Goal: Task Accomplishment & Management: Complete application form

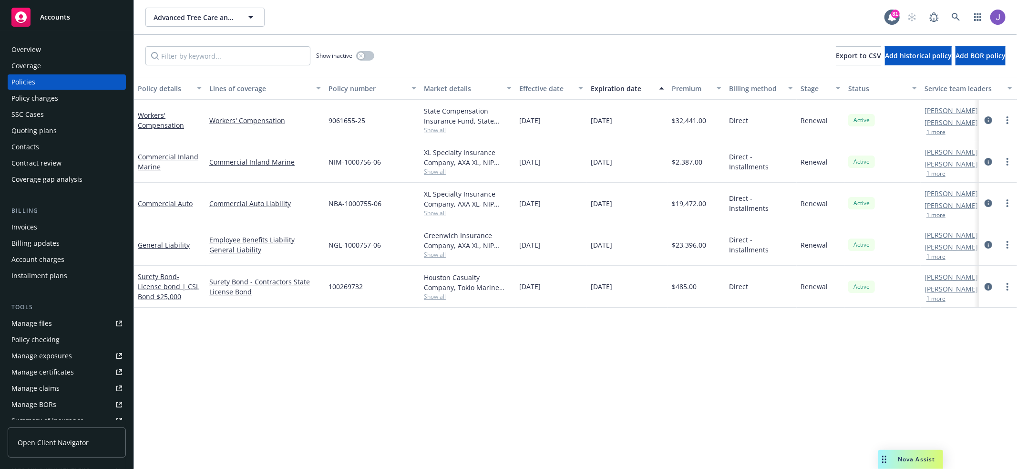
click at [50, 16] on span "Accounts" at bounding box center [55, 17] width 30 height 8
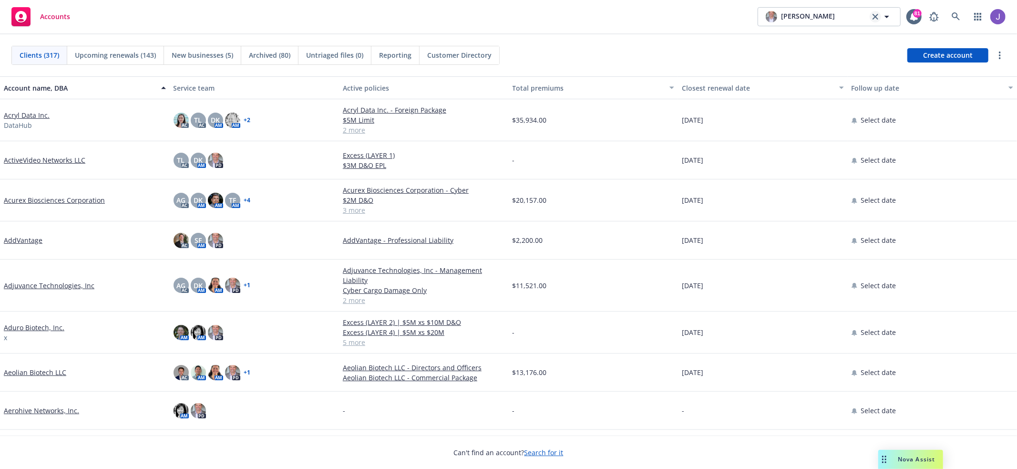
click at [873, 15] on icon "clear selection" at bounding box center [875, 17] width 6 height 6
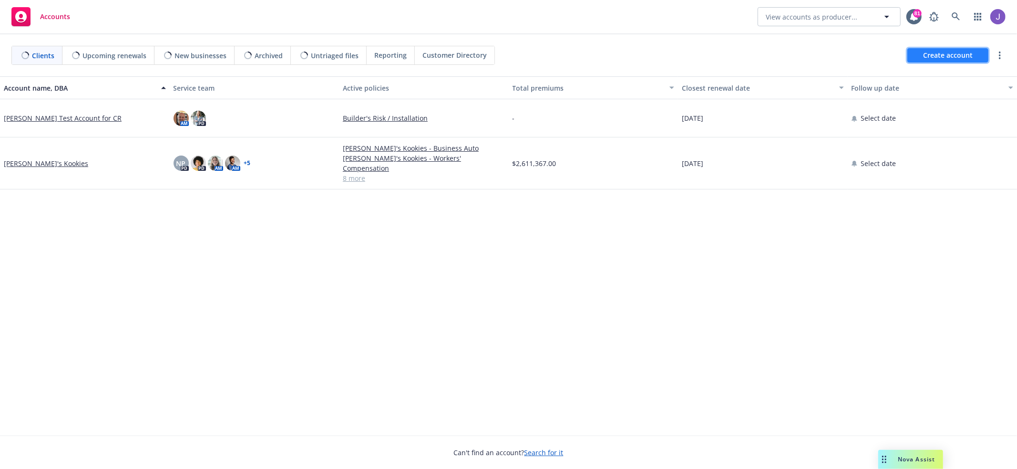
click at [936, 52] on span "Create account" at bounding box center [948, 55] width 50 height 18
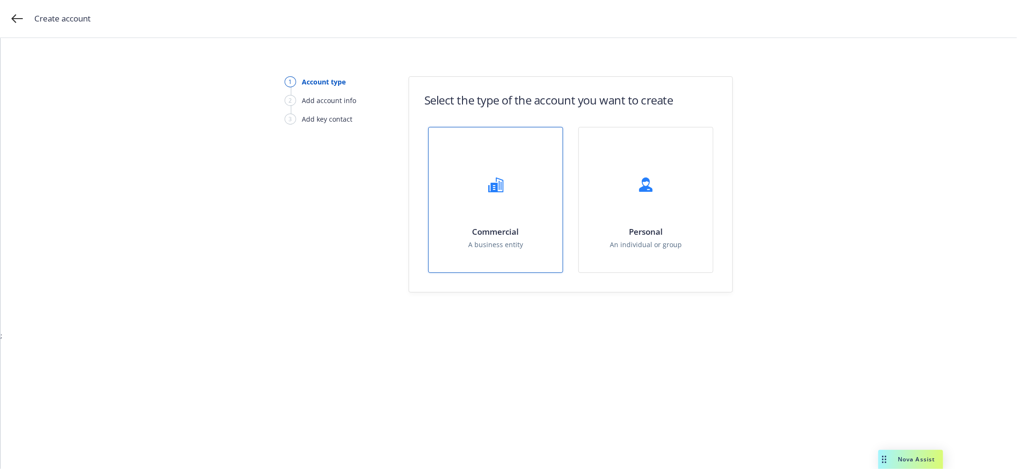
click at [523, 195] on div "Commercial A business entity" at bounding box center [496, 199] width 134 height 145
select select "US"
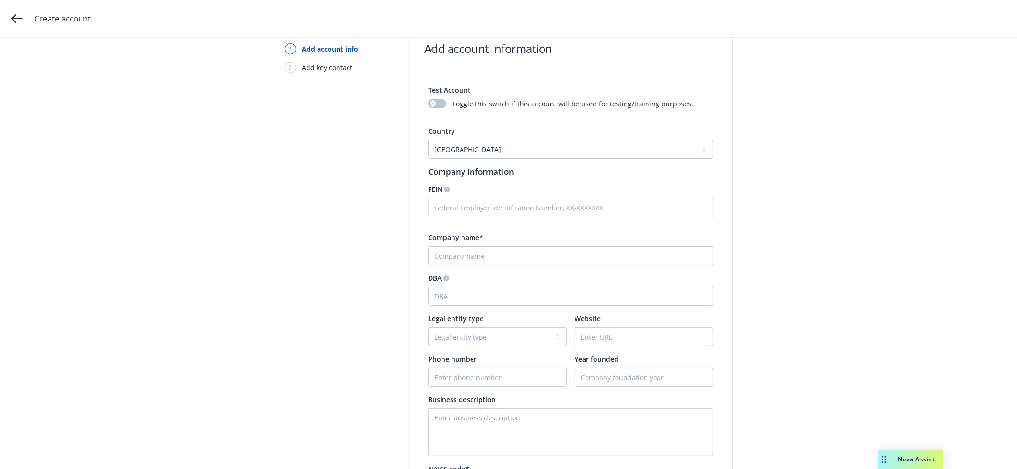
scroll to position [52, 0]
click at [515, 209] on input "text" at bounding box center [570, 206] width 285 height 19
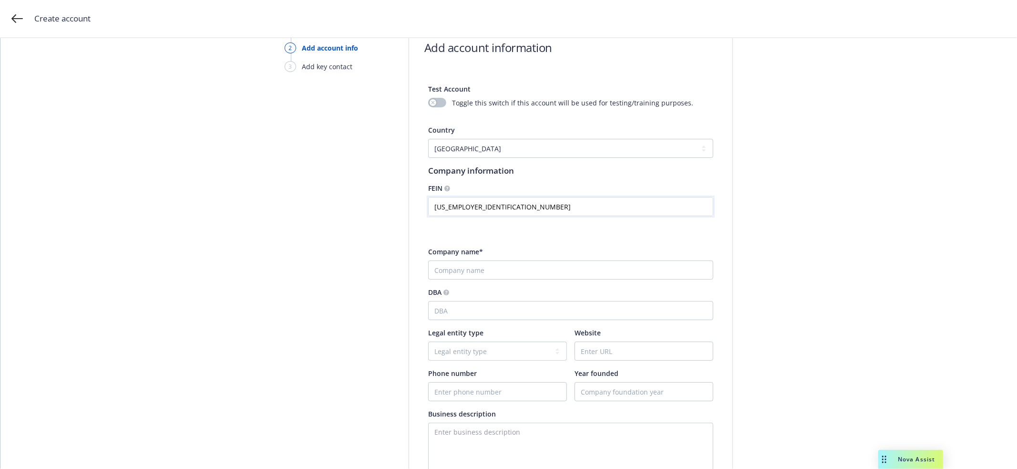
type input "[US_EMPLOYER_IDENTIFICATION_NUMBER]"
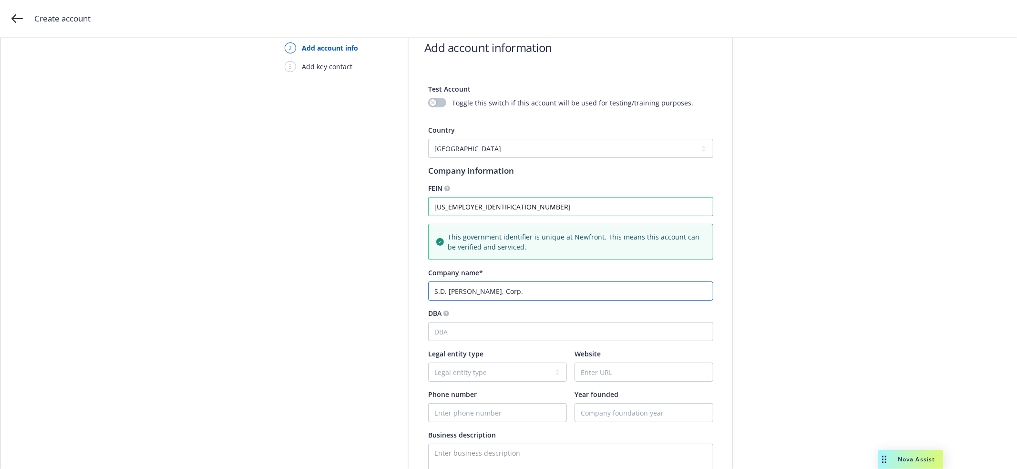
type input "S.D. [PERSON_NAME], Corp."
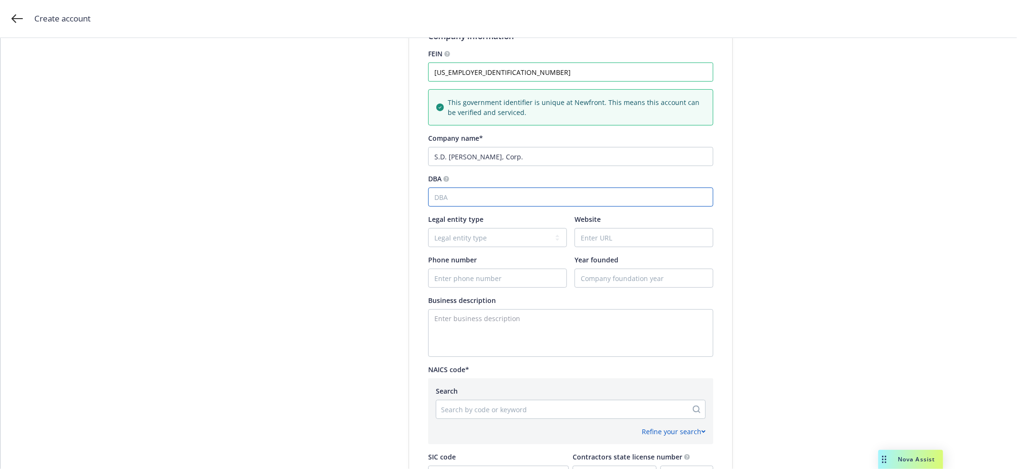
scroll to position [188, 0]
select select "C-corporation"
click at [428, 227] on select "Legal entity type C-corporation Government entity Independent contractor Joint …" at bounding box center [497, 236] width 139 height 19
type input "[DOMAIN_NAME]"
type input "[PHONE_NUMBER]"
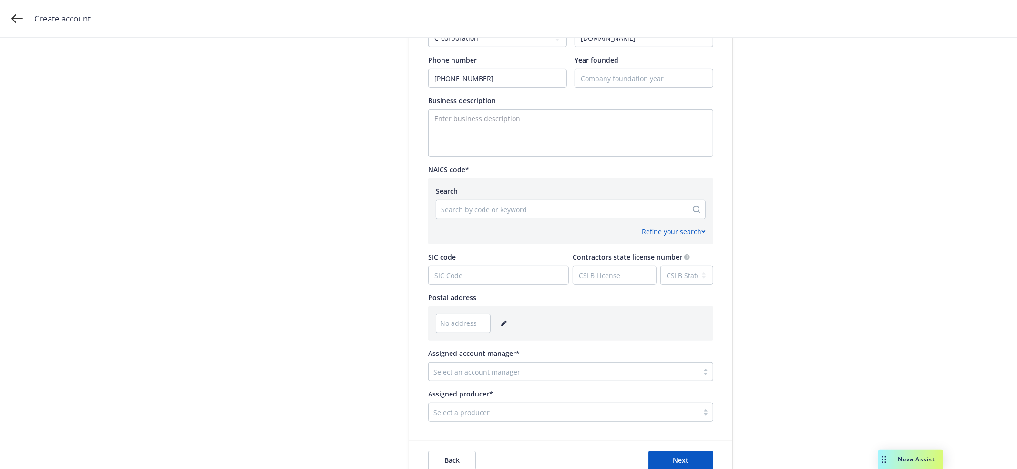
scroll to position [404, 0]
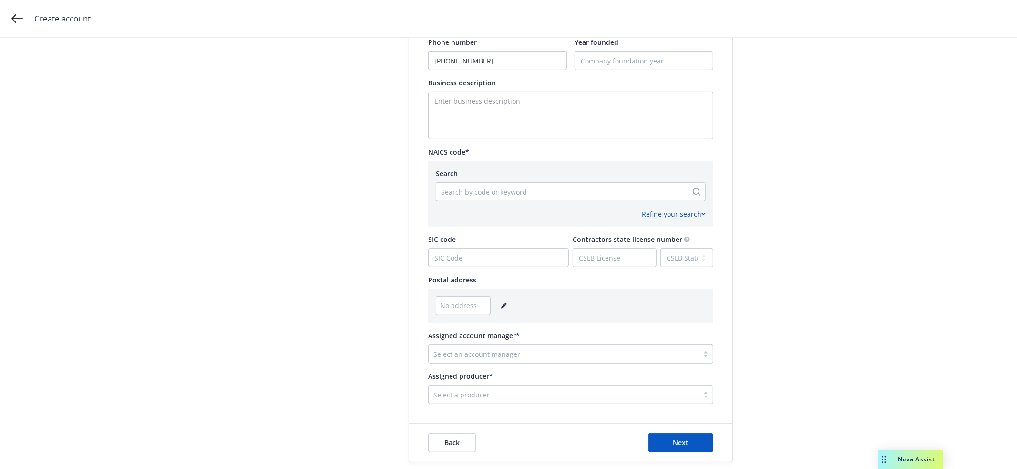
click at [502, 305] on icon "editPencil" at bounding box center [503, 306] width 5 height 5
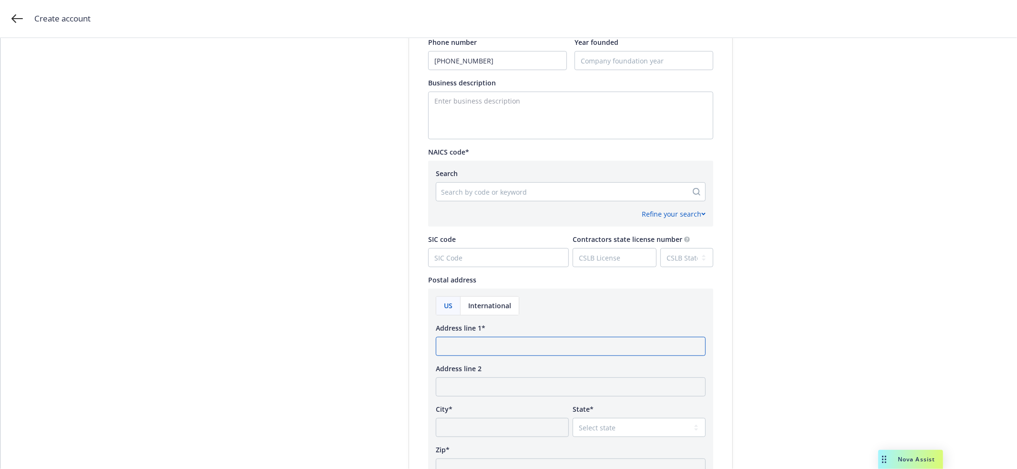
click at [475, 354] on input "Address line 1*" at bounding box center [571, 346] width 270 height 19
type input "PO Box 699"
type input "Alameda"
select select "CA"
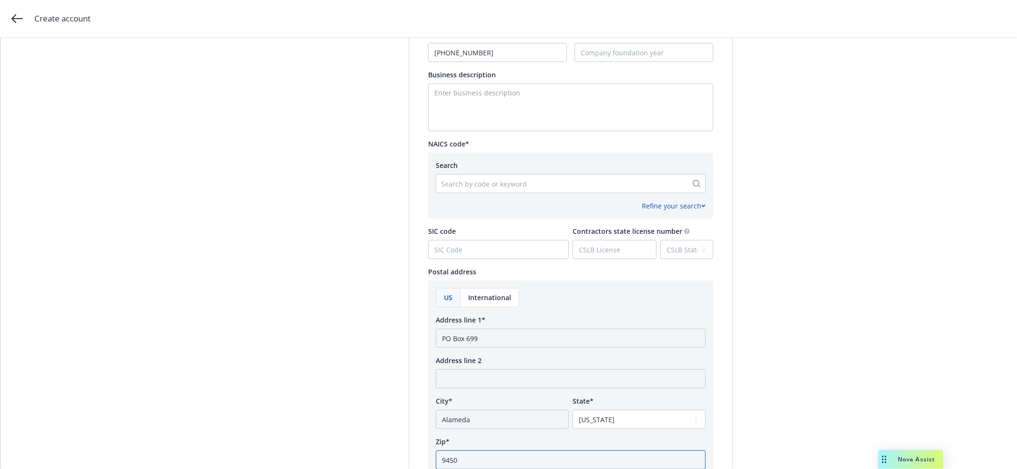
type input "94501"
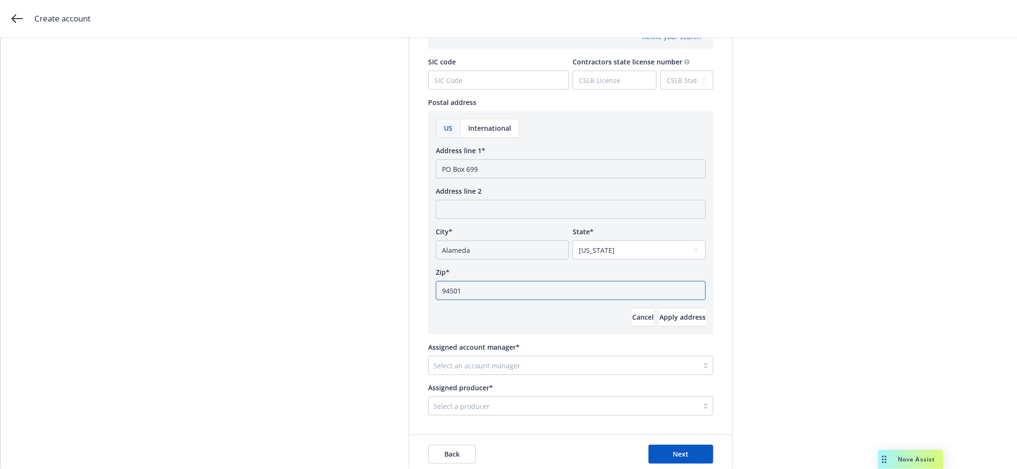
scroll to position [583, 0]
click at [678, 307] on button "Apply address" at bounding box center [682, 315] width 46 height 19
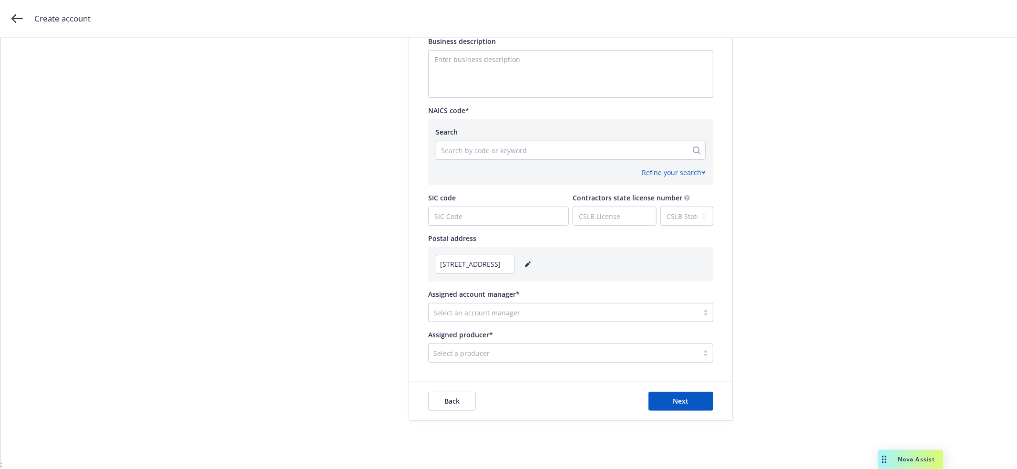
scroll to position [445, 0]
click at [671, 315] on div at bounding box center [563, 312] width 260 height 11
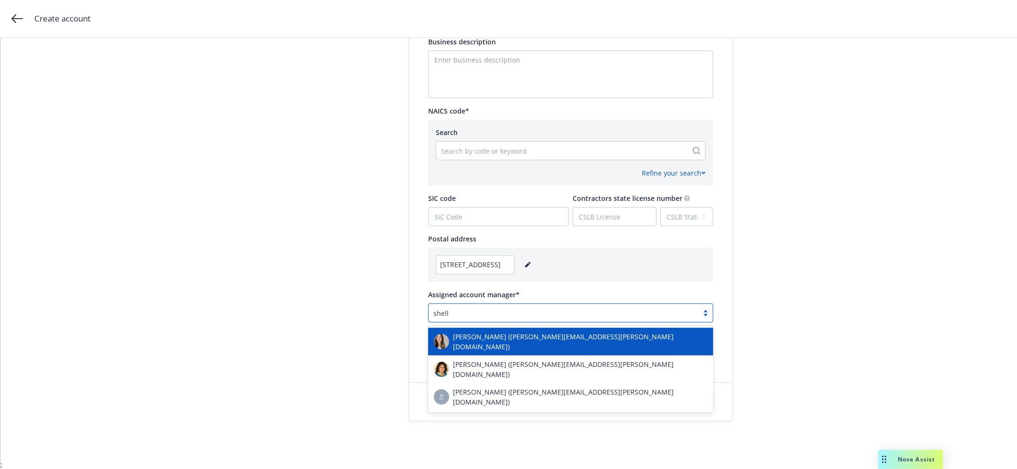
type input "[PERSON_NAME]"
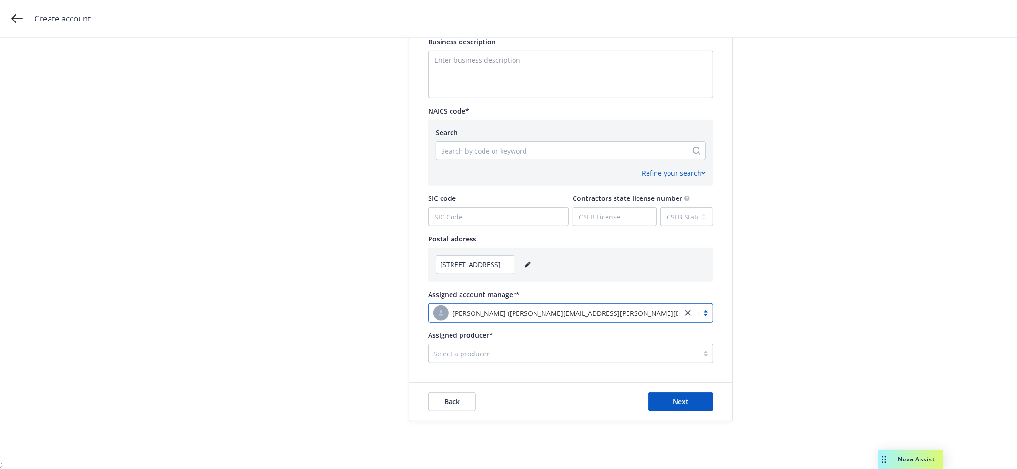
click at [633, 353] on div at bounding box center [563, 353] width 260 height 11
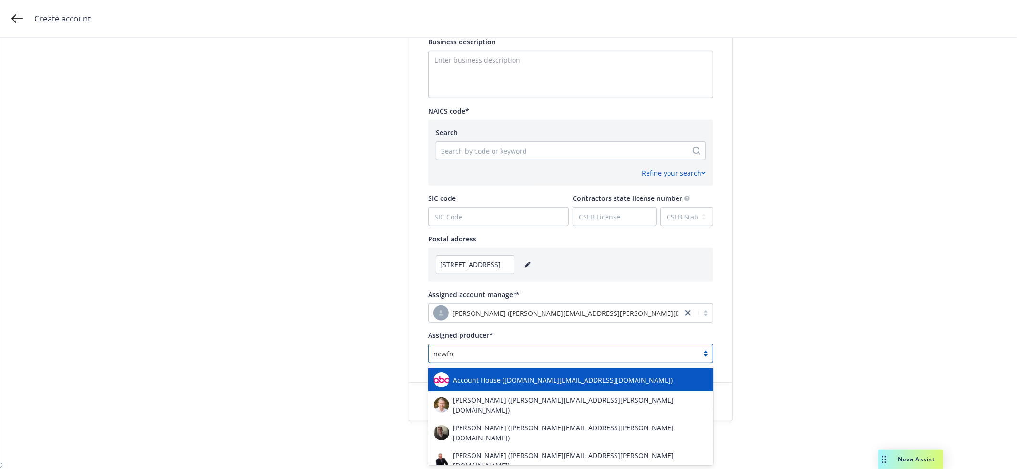
type input "newfront"
click at [594, 385] on div "Account House ([DOMAIN_NAME][EMAIL_ADDRESS][DOMAIN_NAME])" at bounding box center [571, 379] width 274 height 15
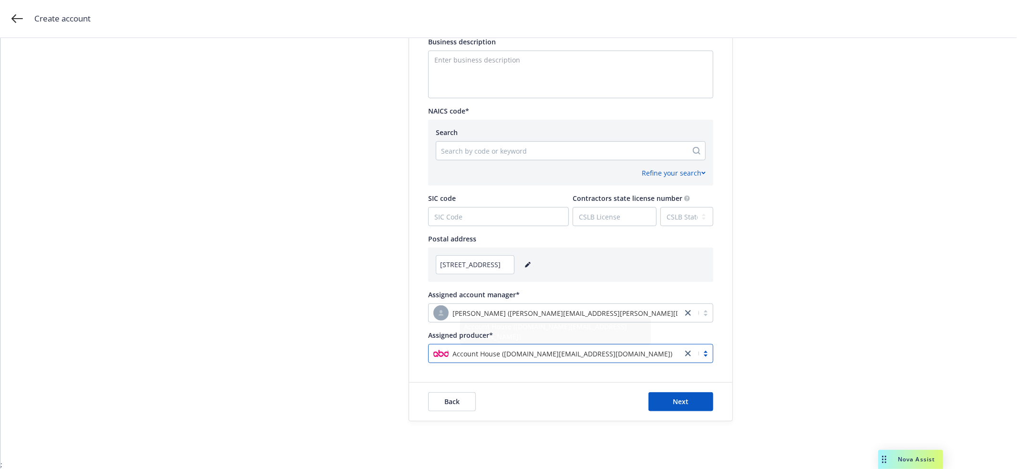
click at [911, 262] on div "Account type 2 Add account info 3 Add key contact Add account information Test …" at bounding box center [508, 26] width 993 height 790
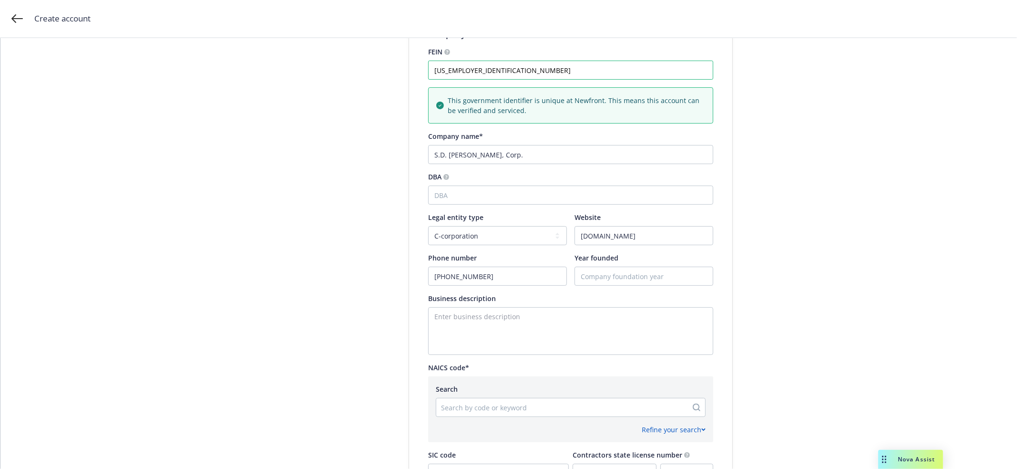
scroll to position [188, 0]
click at [678, 236] on input "[DOMAIN_NAME]" at bounding box center [644, 236] width 138 height 18
click at [565, 407] on div at bounding box center [562, 407] width 242 height 11
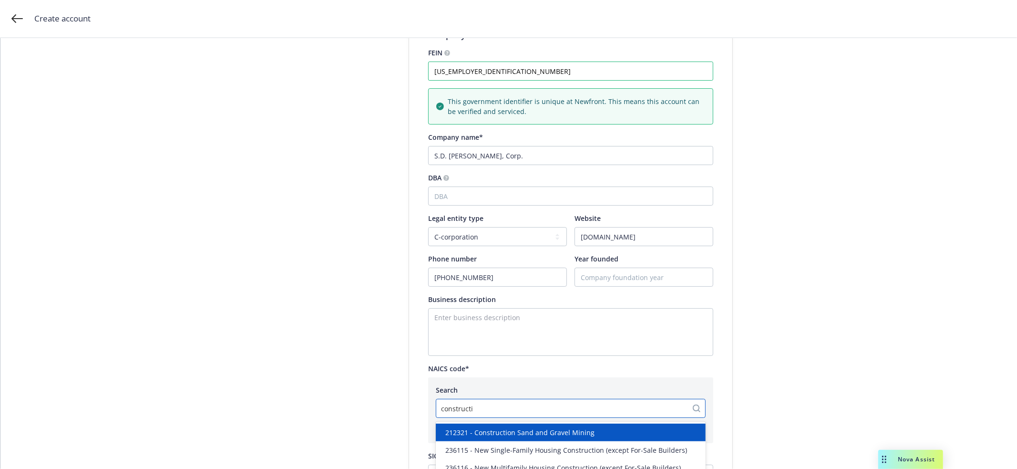
type input "construction"
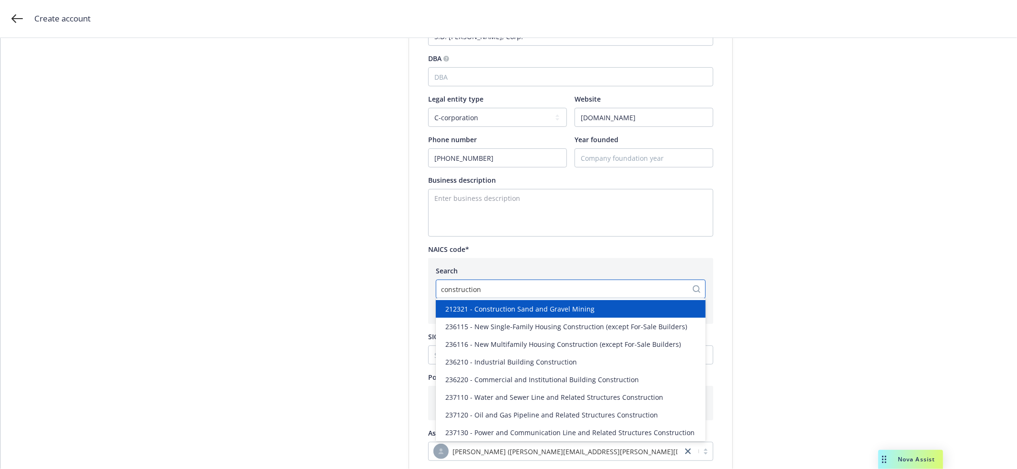
scroll to position [312, 0]
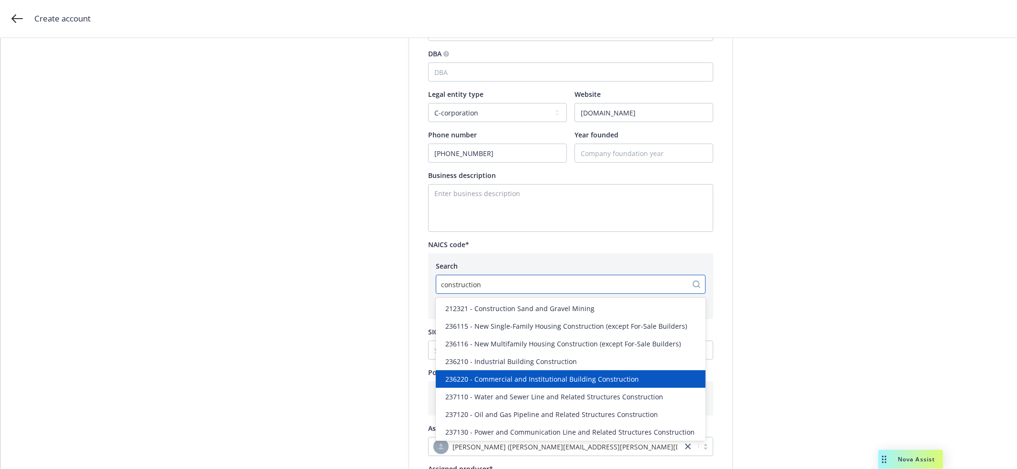
click at [670, 380] on div "236220 - Commercial and Institutional Building Construction" at bounding box center [570, 379] width 258 height 10
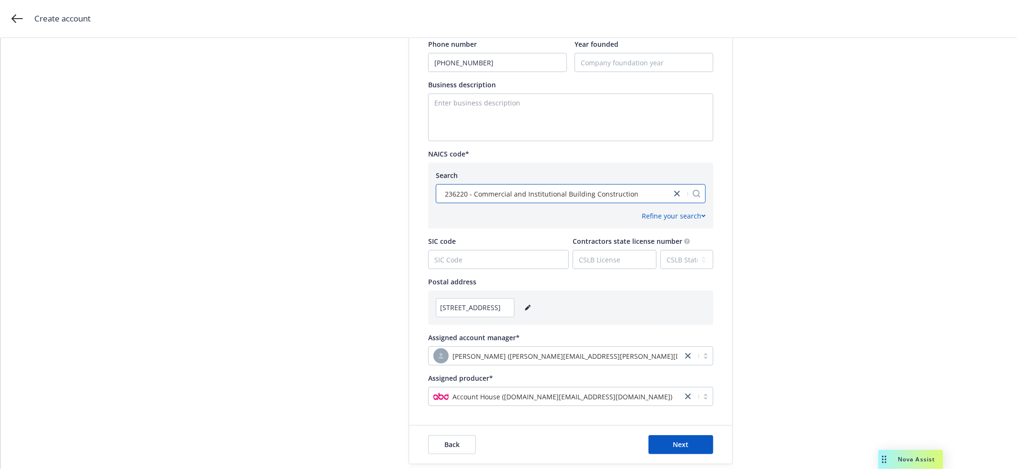
scroll to position [445, 0]
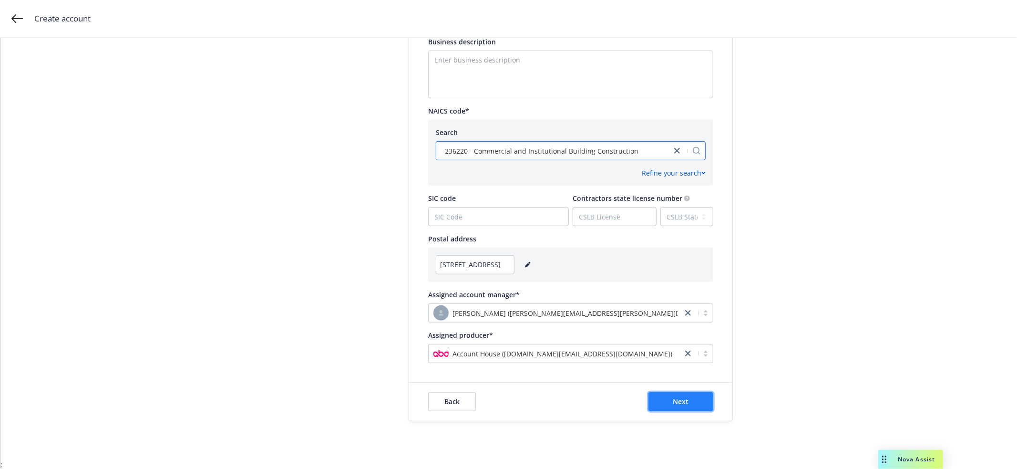
click at [698, 397] on button "Next" at bounding box center [680, 401] width 65 height 19
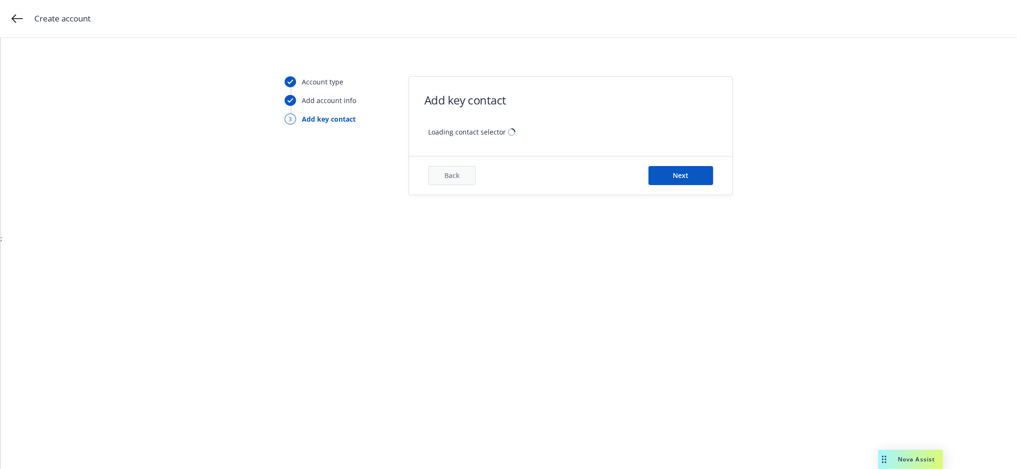
scroll to position [0, 0]
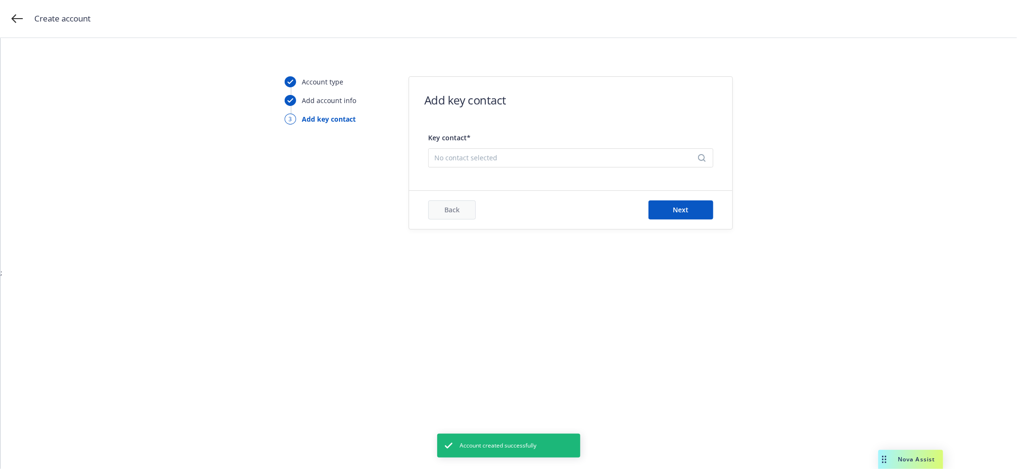
click at [622, 159] on span "No contact selected" at bounding box center [566, 158] width 265 height 10
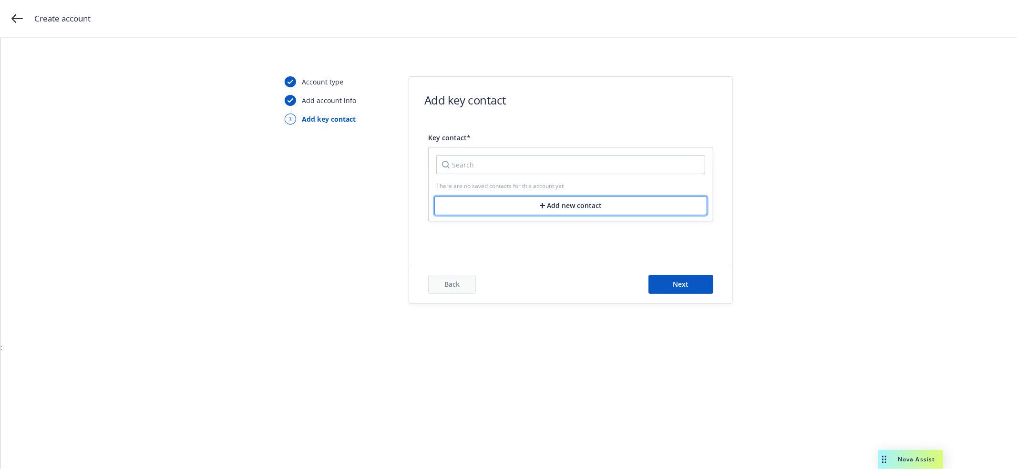
click at [586, 205] on button "Add new contact" at bounding box center [570, 205] width 273 height 19
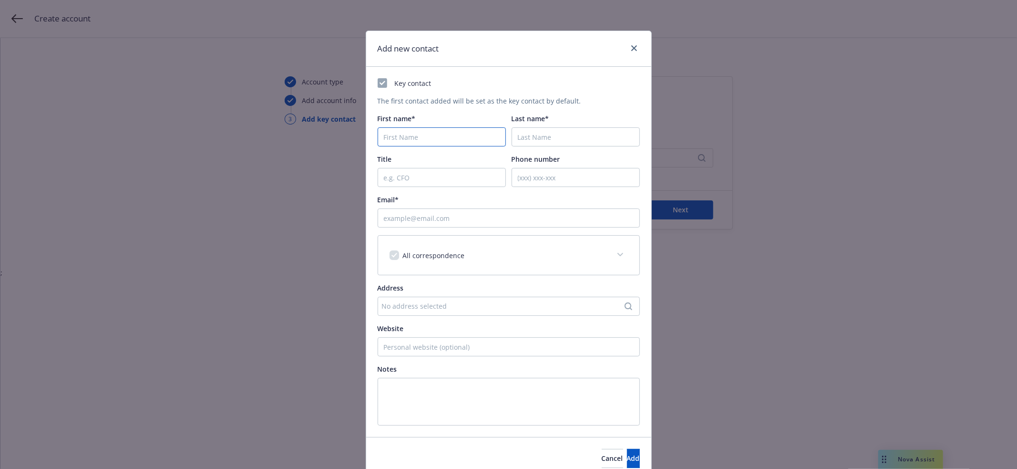
click at [452, 133] on input "First name*" at bounding box center [442, 136] width 128 height 19
type input "[PERSON_NAME]"
type input "[PHONE_NUMBER]"
type input "[EMAIL_ADDRESS][DOMAIN_NAME]"
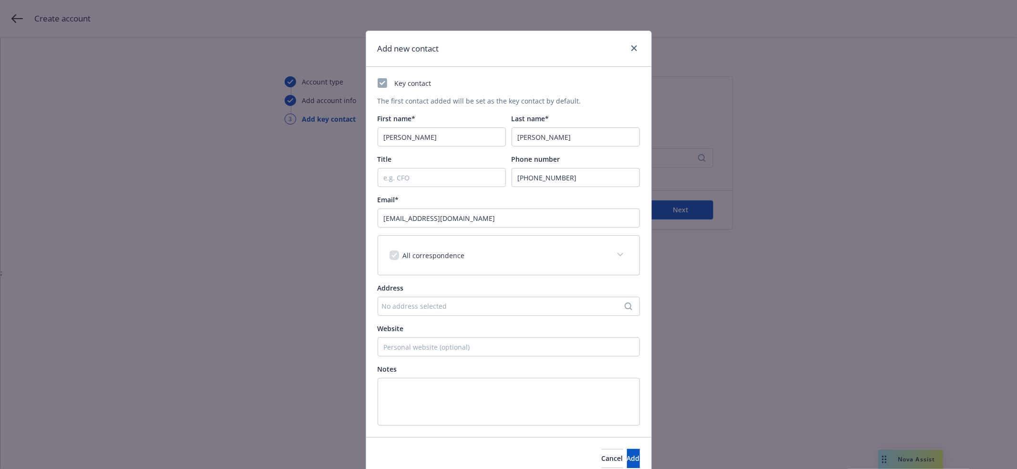
click at [430, 303] on div "No address selected" at bounding box center [504, 306] width 244 height 10
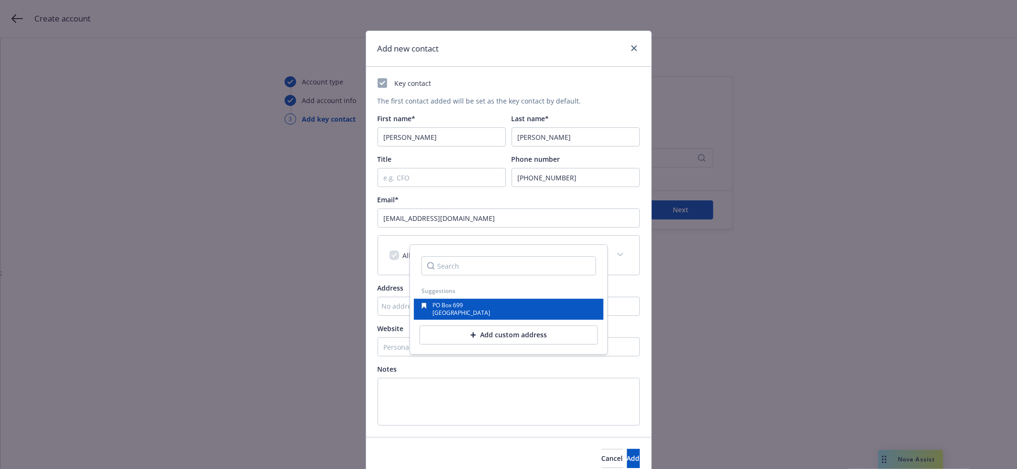
click at [441, 305] on span "PO Box 699" at bounding box center [447, 305] width 31 height 8
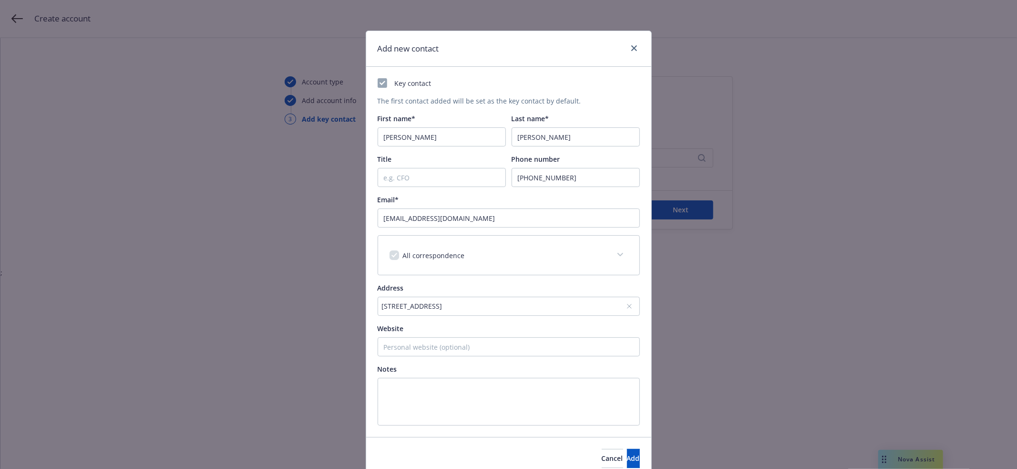
scroll to position [41, 0]
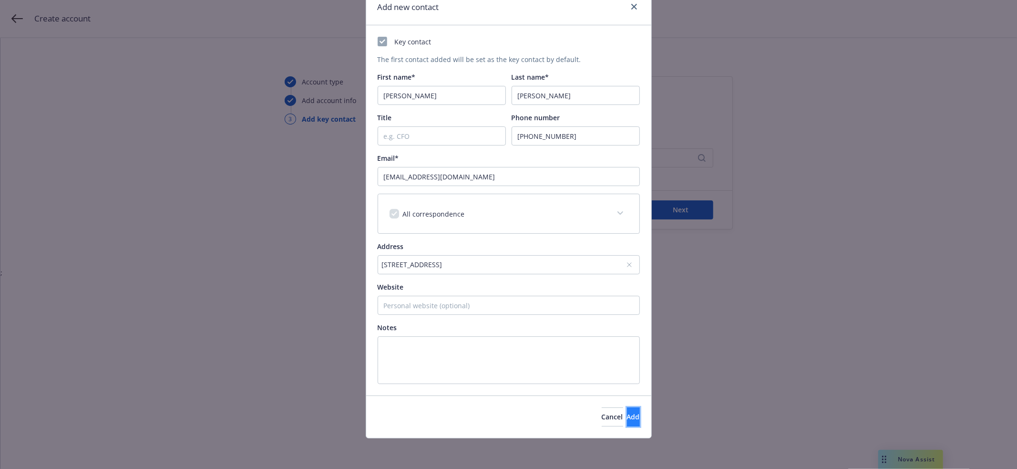
click at [627, 421] on button "Add" at bounding box center [633, 416] width 13 height 19
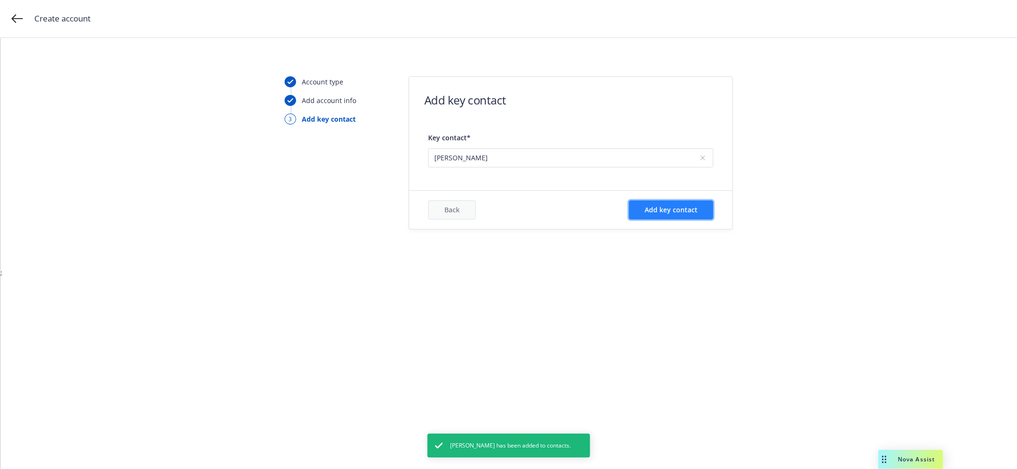
click at [694, 201] on button "Add key contact" at bounding box center [671, 209] width 84 height 19
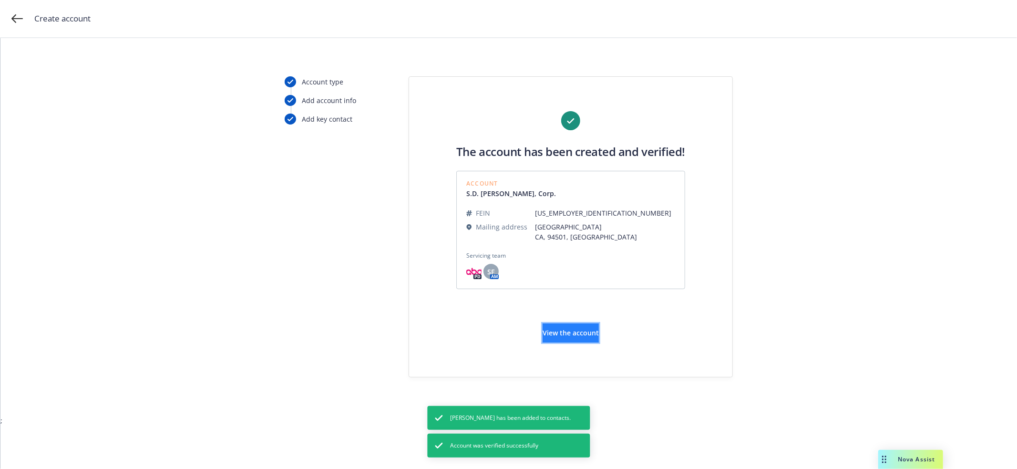
click at [599, 331] on button "View the account" at bounding box center [571, 332] width 56 height 19
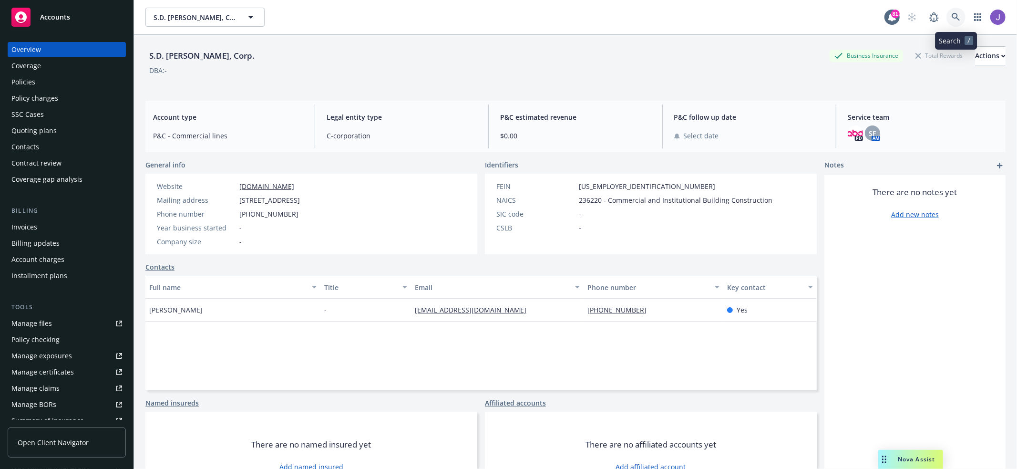
click at [950, 13] on link at bounding box center [955, 17] width 19 height 19
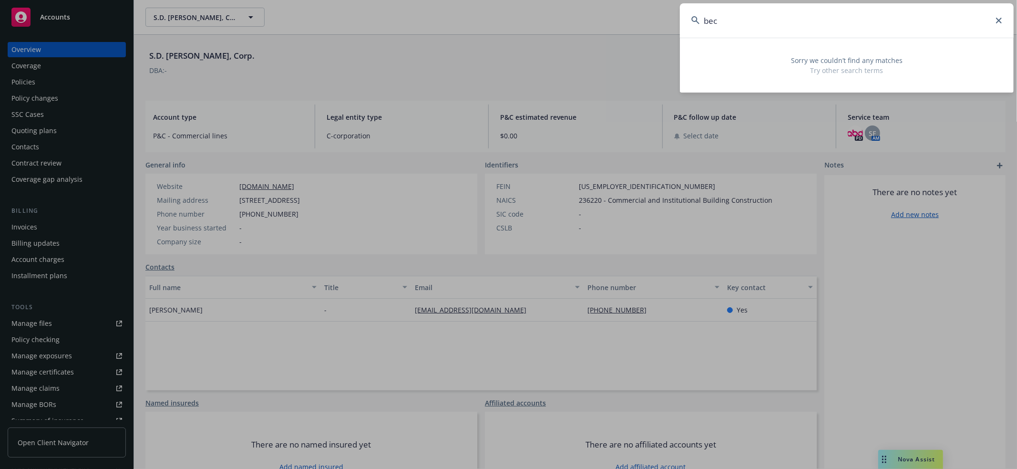
type input "[PERSON_NAME]"
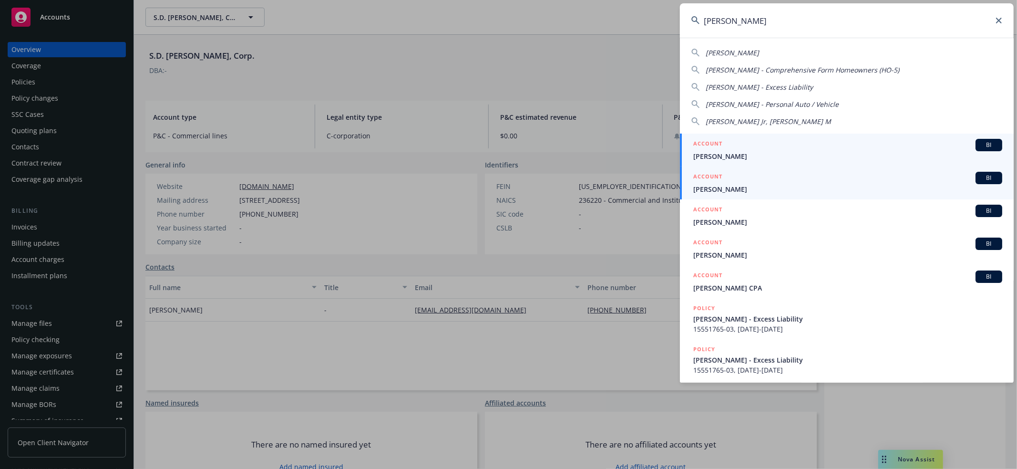
click at [854, 188] on span "[PERSON_NAME]" at bounding box center [847, 189] width 309 height 10
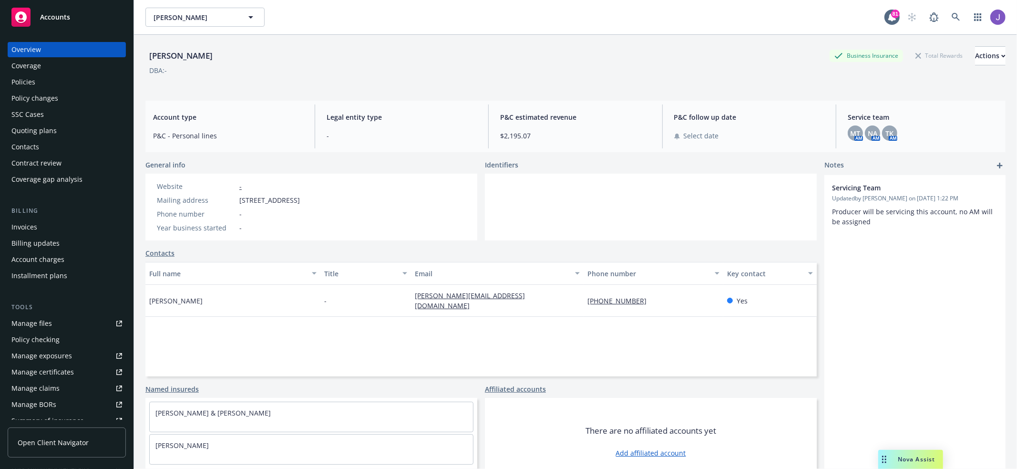
click at [51, 82] on div "Policies" at bounding box center [66, 81] width 111 height 15
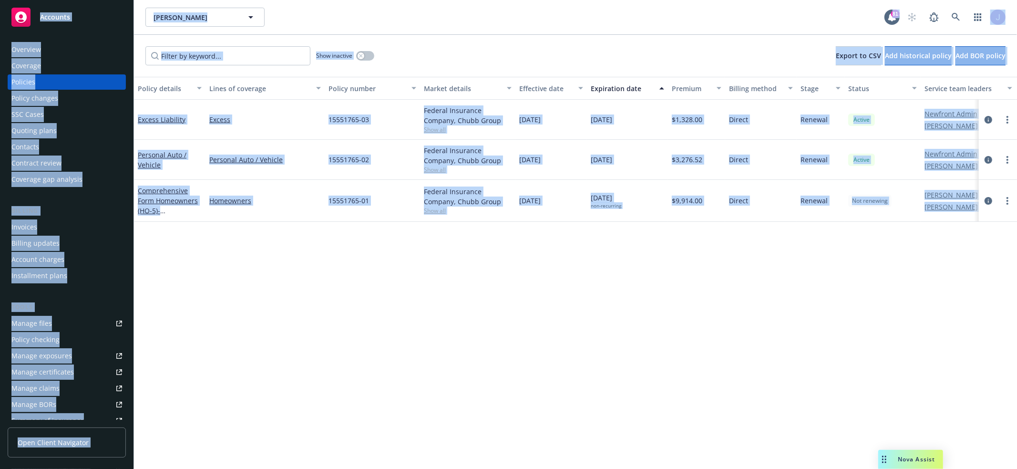
click at [225, 292] on div "Policy details Lines of coverage Policy number Market details Effective date Ex…" at bounding box center [575, 273] width 883 height 392
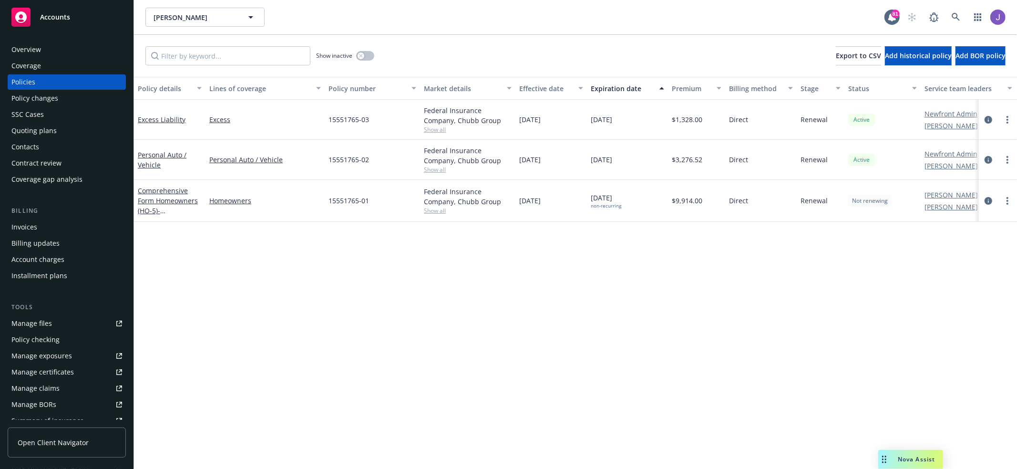
click at [32, 46] on div "Overview" at bounding box center [26, 49] width 30 height 15
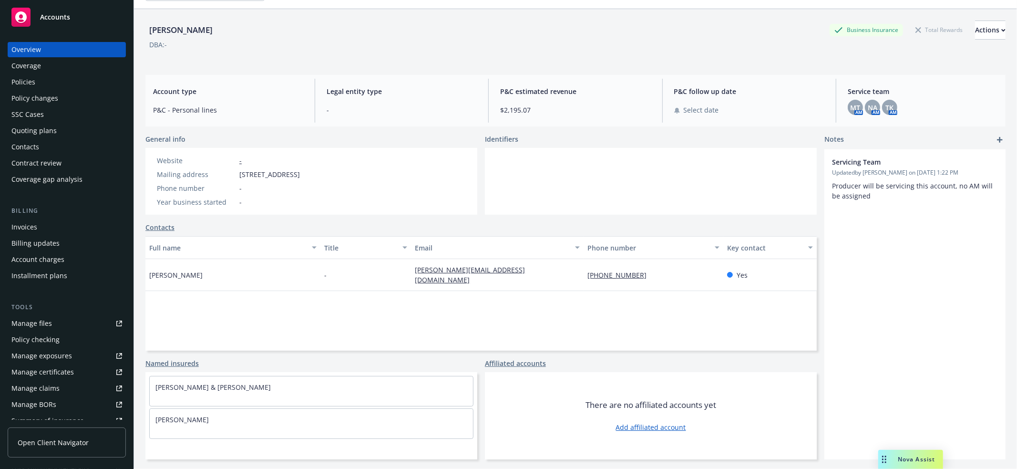
scroll to position [35, 0]
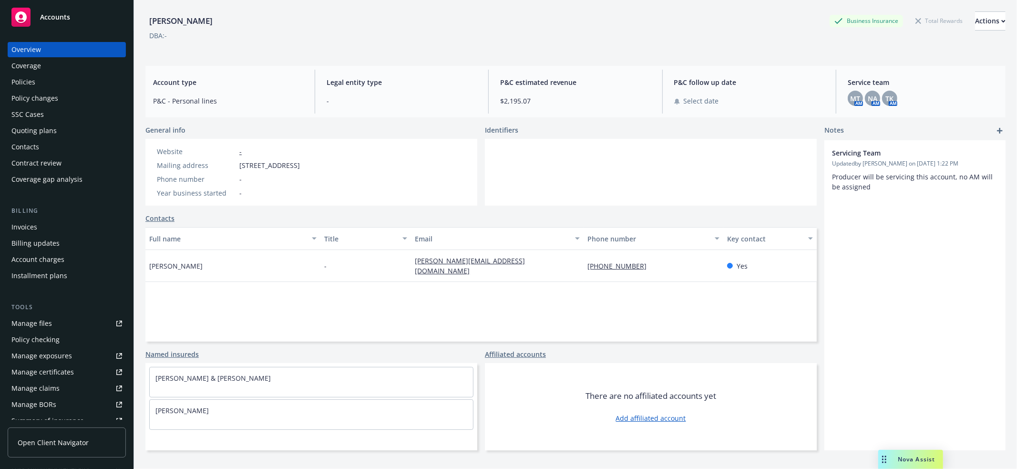
click at [59, 53] on div "Overview" at bounding box center [66, 49] width 111 height 15
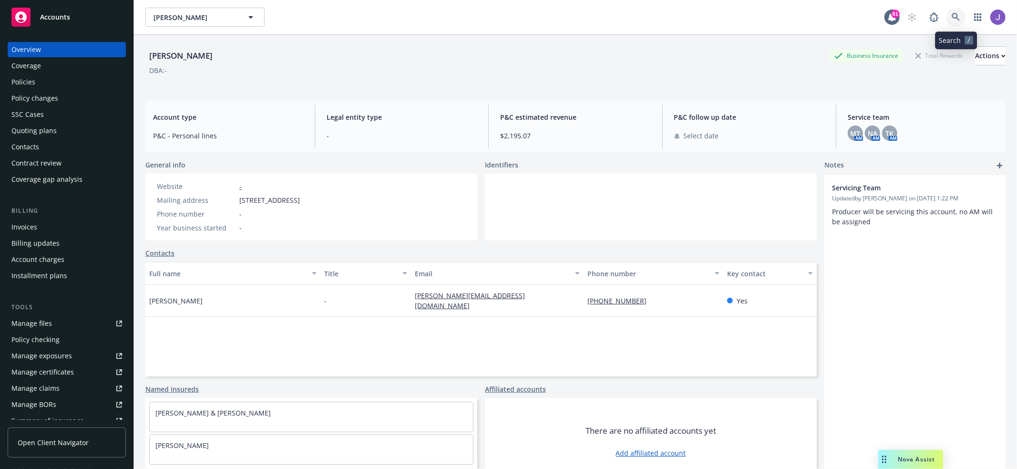
click at [954, 18] on icon at bounding box center [956, 17] width 8 height 8
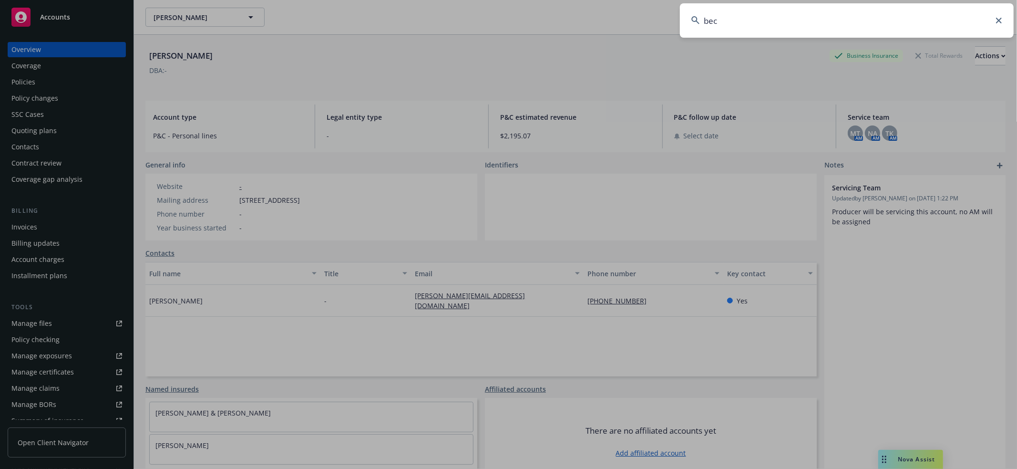
type input "[PERSON_NAME]"
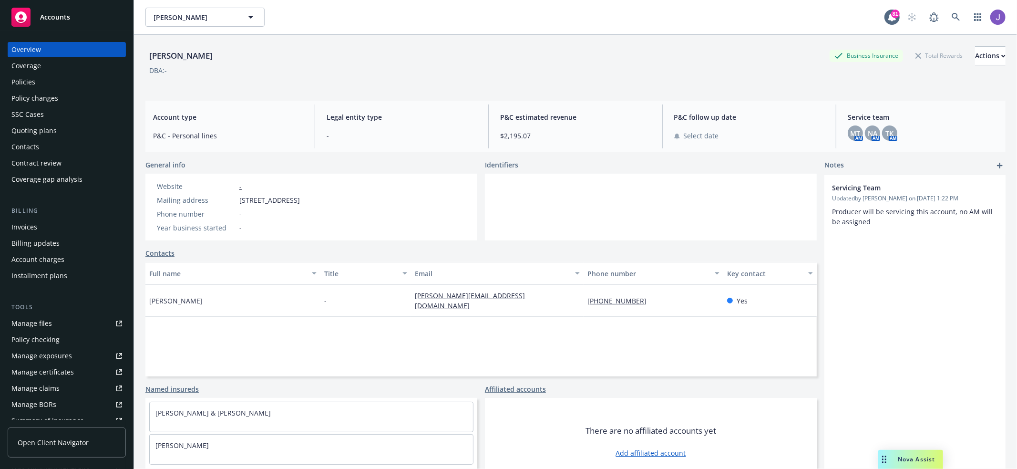
click at [84, 78] on div "Policies" at bounding box center [66, 81] width 111 height 15
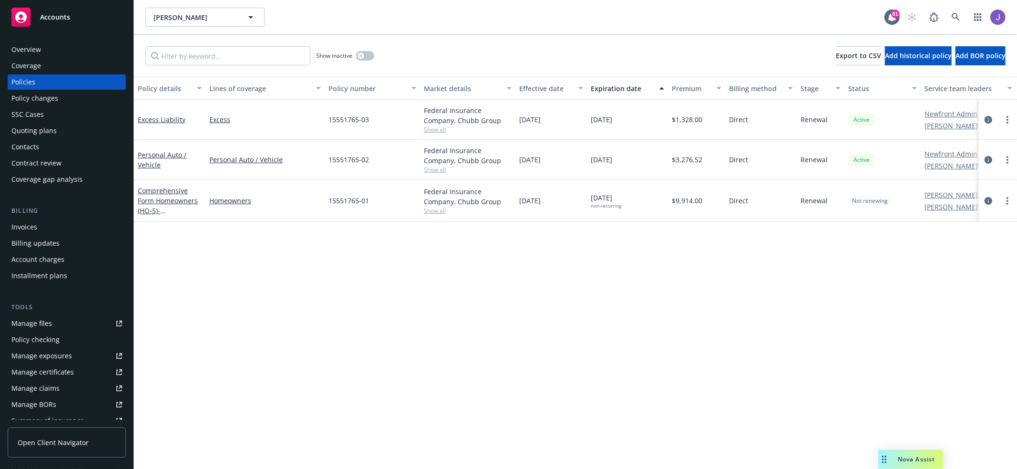
scroll to position [0, 37]
